Goal: Answer question/provide support

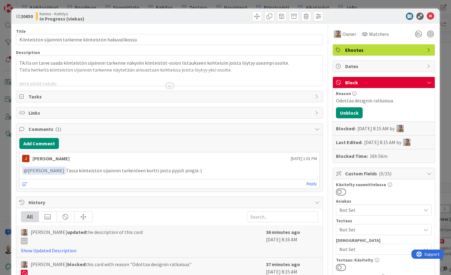
click at [170, 87] on div at bounding box center [169, 85] width 7 height 5
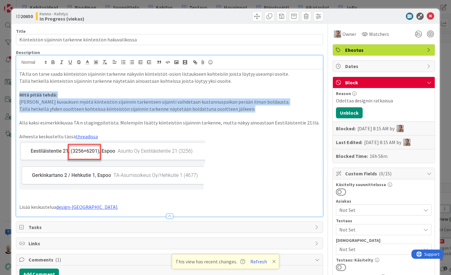
drag, startPoint x: 254, startPoint y: 109, endPoint x: 12, endPoint y: 97, distance: 241.6
click at [79, 62] on icon "button" at bounding box center [79, 62] width 6 height 6
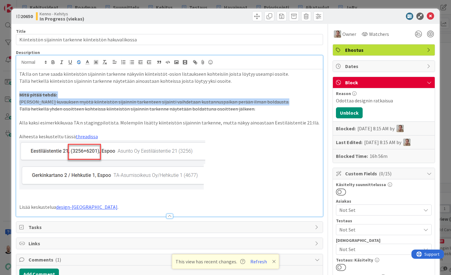
click at [90, 97] on p "Mitä pitää tehdä:" at bounding box center [169, 94] width 300 height 7
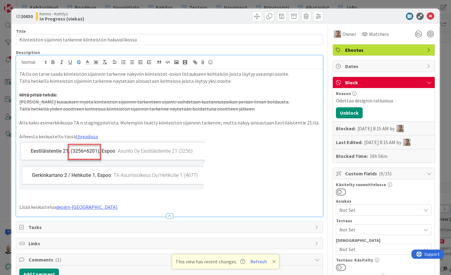
click at [257, 107] on p "Tällä hetkellä yhden osoitteen kohteissa kiinteistön sijainnin tarkenne näytetä…" at bounding box center [169, 108] width 300 height 7
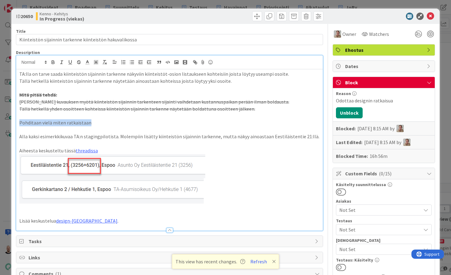
drag, startPoint x: 92, startPoint y: 120, endPoint x: 15, endPoint y: 120, distance: 76.6
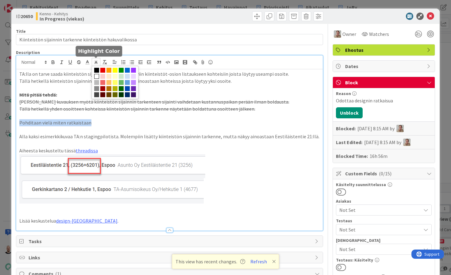
click at [96, 64] on icon at bounding box center [96, 62] width 6 height 6
click at [113, 75] on span at bounding box center [115, 76] width 5 height 5
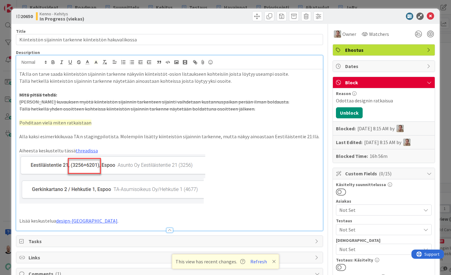
click at [117, 128] on p at bounding box center [169, 129] width 300 height 7
click at [117, 219] on p "Lisää keskustelua design-kanavalla ." at bounding box center [169, 220] width 300 height 7
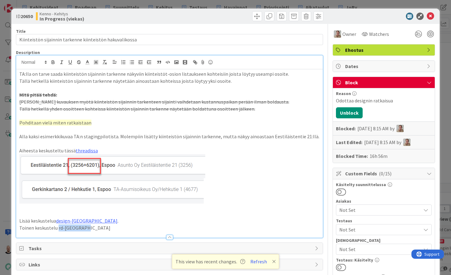
drag, startPoint x: 57, startPoint y: 224, endPoint x: 84, endPoint y: 224, distance: 26.7
click at [83, 224] on p "Toinen keskustelu rd-kanavalla" at bounding box center [169, 227] width 300 height 7
click at [195, 62] on icon "button" at bounding box center [196, 63] width 2 height 2
paste input "https://pandiaoy.slack.com/archives/CP6E25R38/p1759238389351919"
type input "https://pandiaoy.slack.com/archives/CP6E25R38/p1759238389351919"
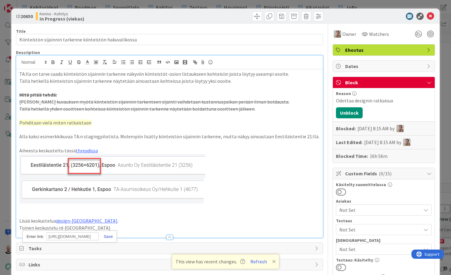
click at [108, 237] on link at bounding box center [106, 236] width 14 height 5
click at [106, 225] on p "Toinen keskustelu rd-kanavalla" at bounding box center [169, 227] width 300 height 7
click at [74, 225] on link "rd-[GEOGRAPHIC_DATA]" at bounding box center [84, 228] width 52 height 6
click at [75, 237] on link "https://pandiaoy.slack.com/archives/CP6E25R38/p1759238389351919" at bounding box center [54, 236] width 42 height 8
click at [254, 263] on button "Refresh" at bounding box center [258, 262] width 21 height 8
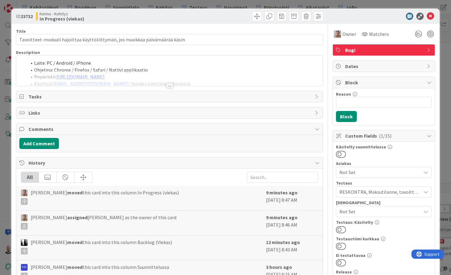
click at [170, 86] on div at bounding box center [169, 85] width 7 height 5
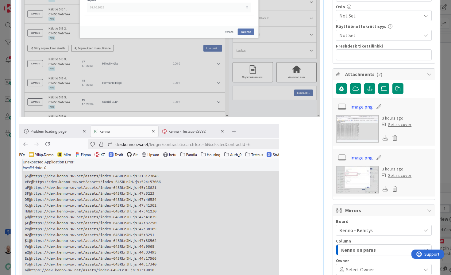
scroll to position [495, 0]
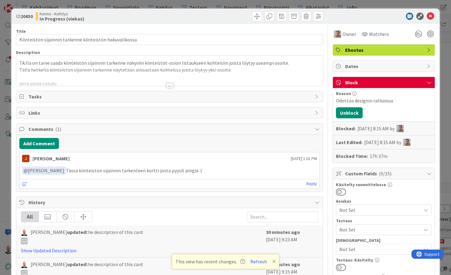
click at [324, 3] on div "ID 20650 Kenno - Kehitys In Progress (viekas) Title 56 / 128 Kiinteistön sijain…" at bounding box center [225, 137] width 451 height 275
